Goal: Task Accomplishment & Management: Manage account settings

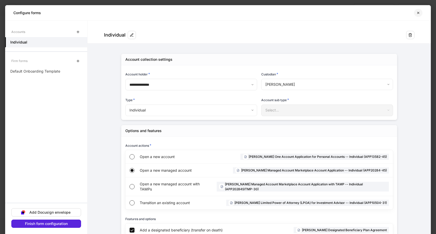
click at [418, 12] on icon "button" at bounding box center [418, 13] width 4 height 4
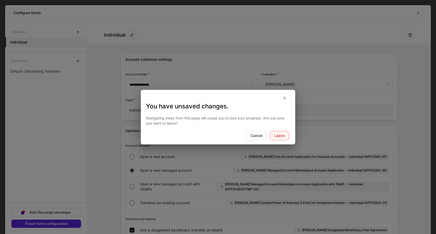
click at [279, 135] on div "Leave" at bounding box center [279, 136] width 10 height 4
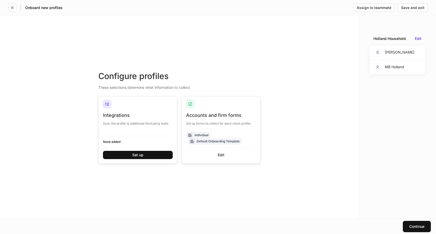
click at [316, 38] on div "Configure profiles These selections determine what information to collect. Inte…" at bounding box center [179, 116] width 359 height 203
click at [11, 7] on icon "button" at bounding box center [12, 8] width 4 height 4
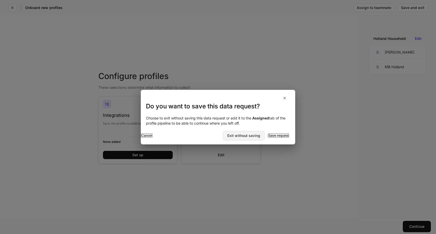
click at [238, 136] on div "Exit without saving" at bounding box center [243, 136] width 33 height 4
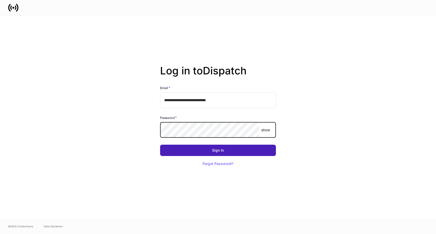
click at [221, 150] on div "Sign In" at bounding box center [218, 150] width 12 height 4
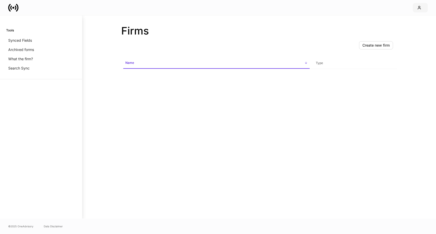
click at [419, 6] on icon "button" at bounding box center [419, 8] width 4 height 4
click at [389, 46] on li "Logout" at bounding box center [397, 46] width 62 height 10
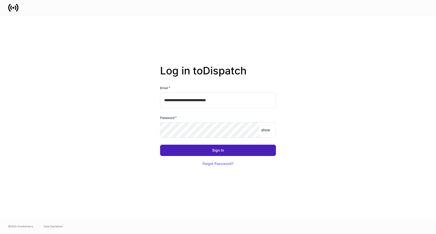
click at [218, 149] on div "Sign In" at bounding box center [218, 150] width 12 height 4
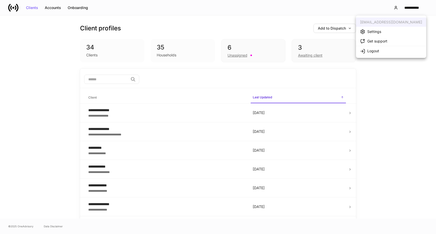
scroll to position [2, 0]
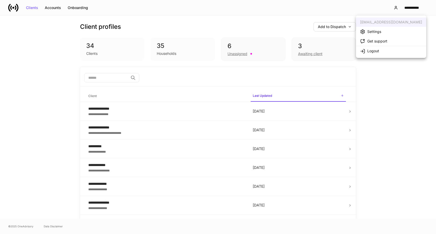
click at [406, 9] on div at bounding box center [218, 117] width 436 height 234
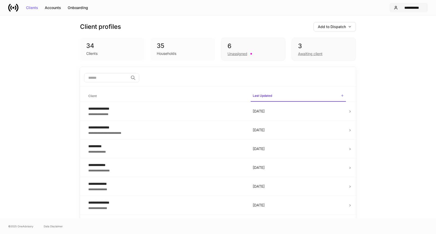
click at [404, 8] on div "**********" at bounding box center [411, 8] width 23 height 4
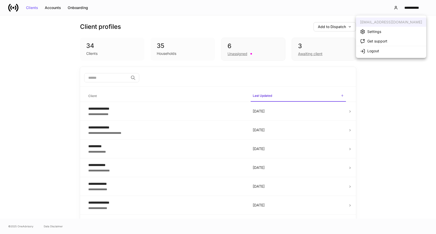
click at [383, 51] on li "Logout" at bounding box center [391, 51] width 70 height 10
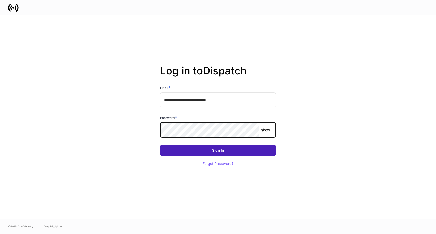
click at [213, 153] on button "Sign In" at bounding box center [218, 150] width 116 height 11
